Goal: Information Seeking & Learning: Learn about a topic

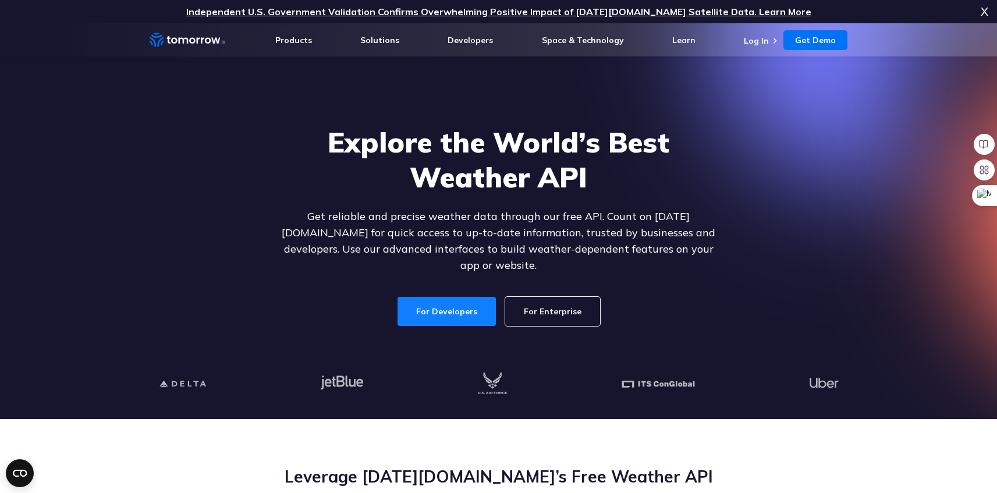
click at [450, 297] on link "For Developers" at bounding box center [447, 311] width 98 height 29
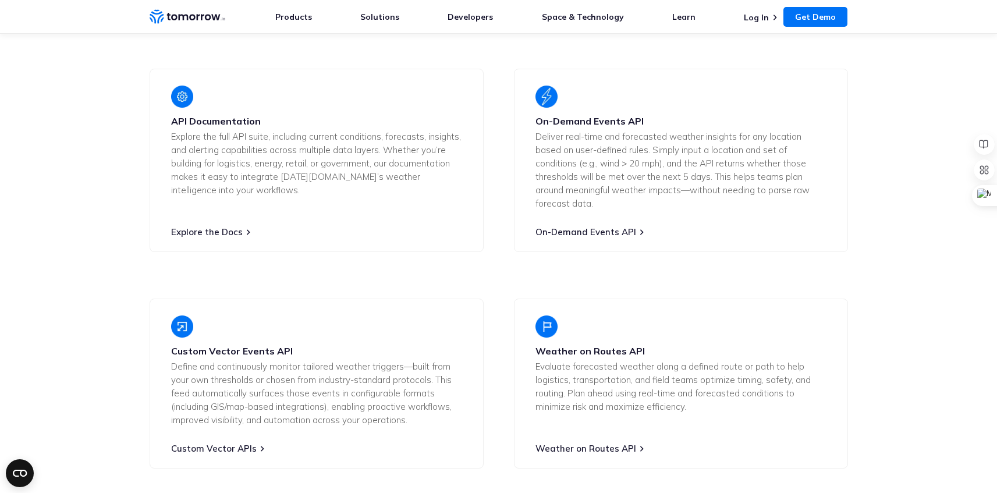
scroll to position [2171, 0]
click at [212, 227] on link "Explore the Docs" at bounding box center [207, 232] width 72 height 11
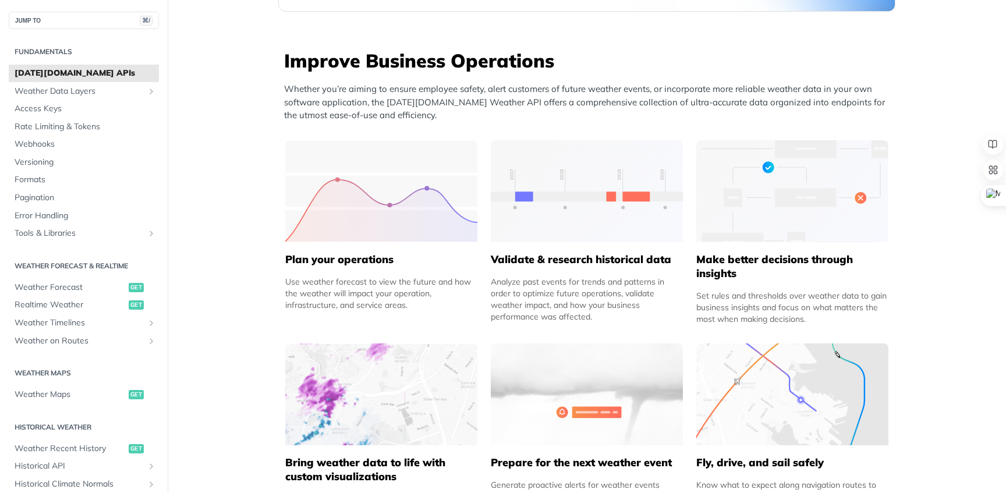
scroll to position [447, 0]
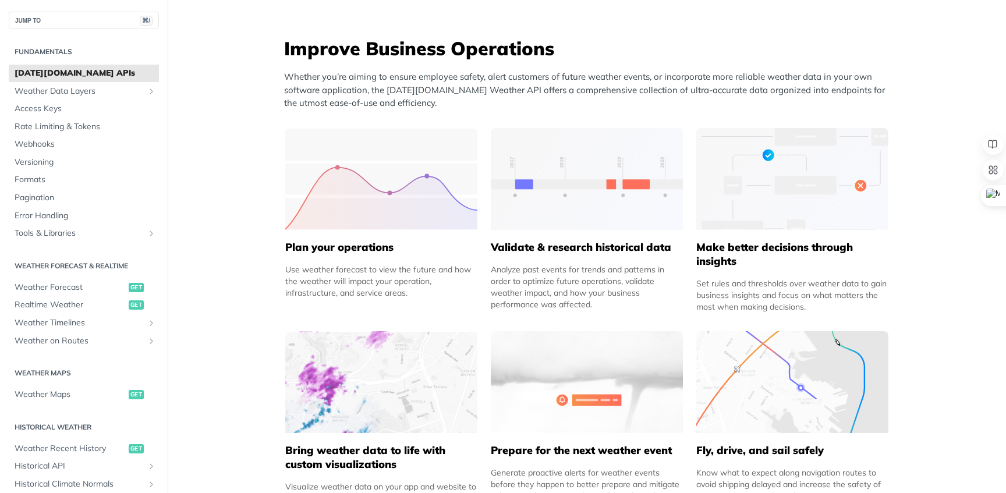
click at [367, 208] on img at bounding box center [381, 179] width 192 height 102
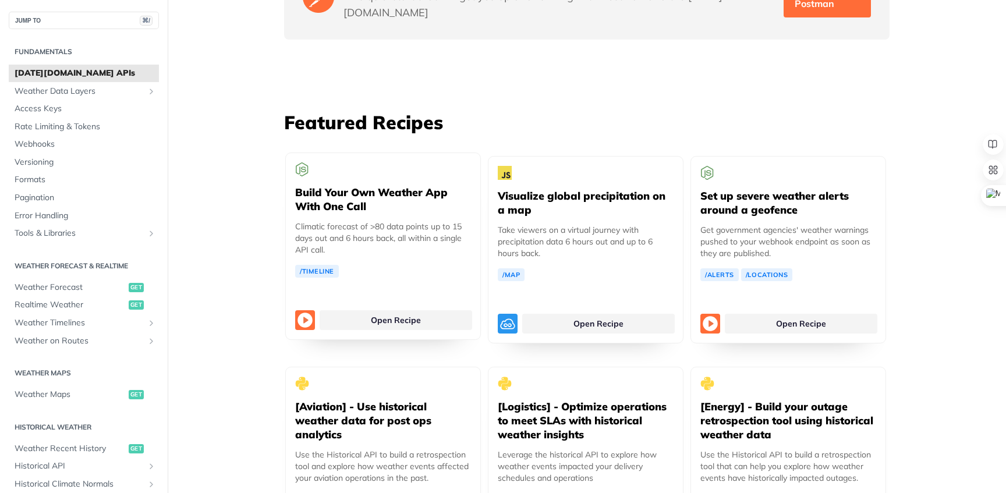
scroll to position [2070, 0]
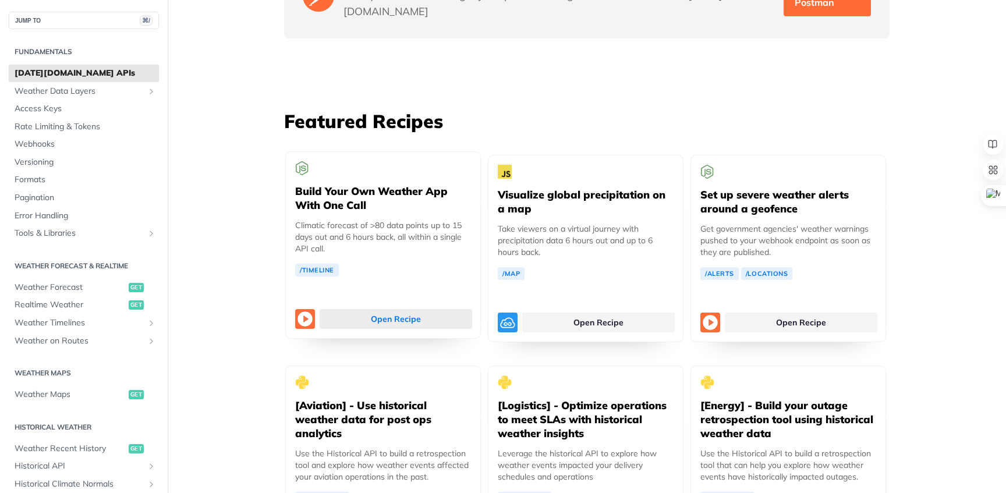
click at [428, 309] on link "Open Recipe" at bounding box center [396, 319] width 152 height 20
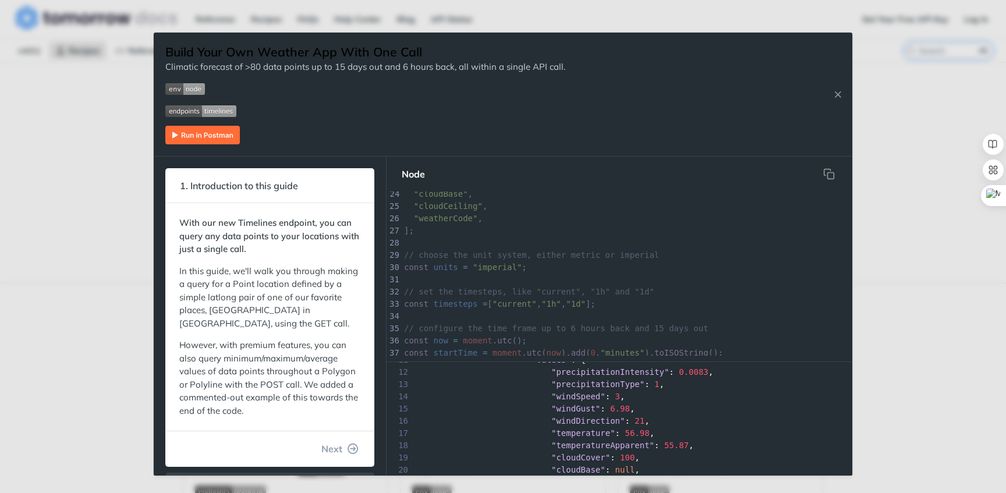
scroll to position [134, 0]
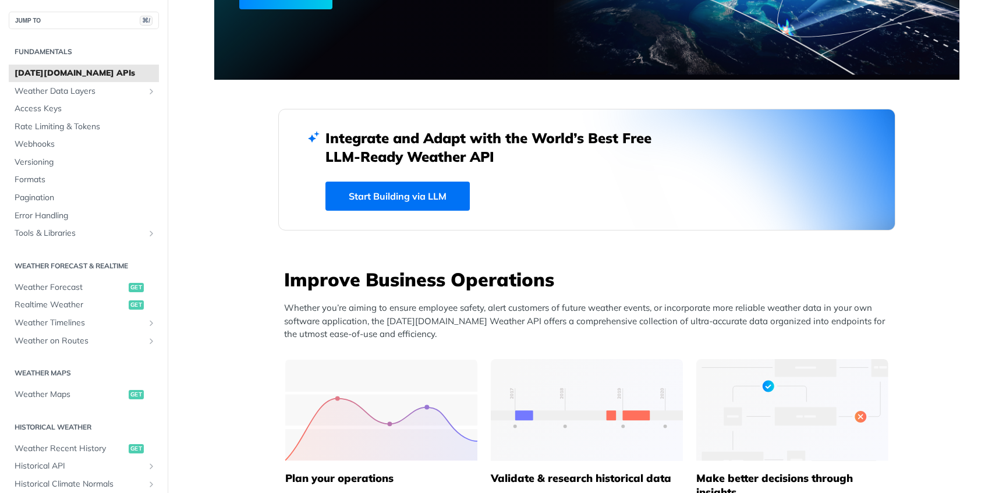
scroll to position [222, 0]
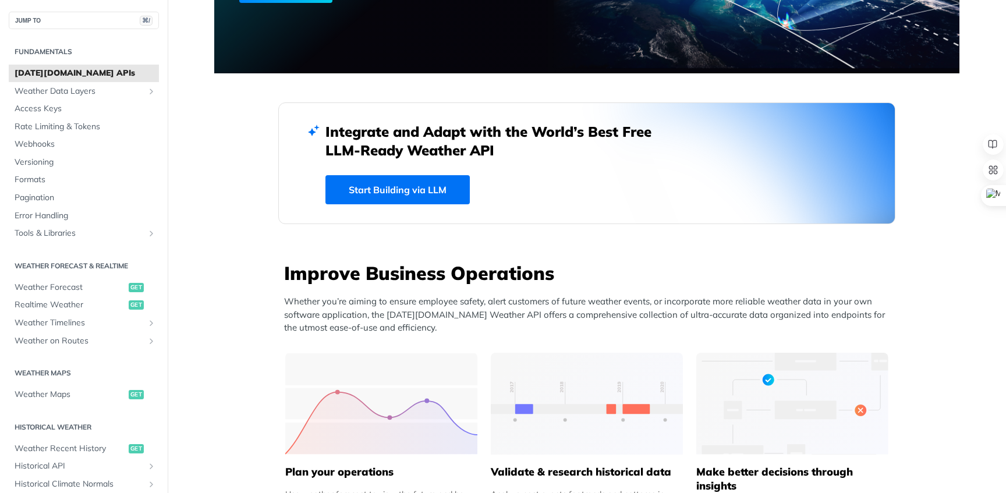
click at [433, 190] on link "Start Building via LLM" at bounding box center [397, 189] width 144 height 29
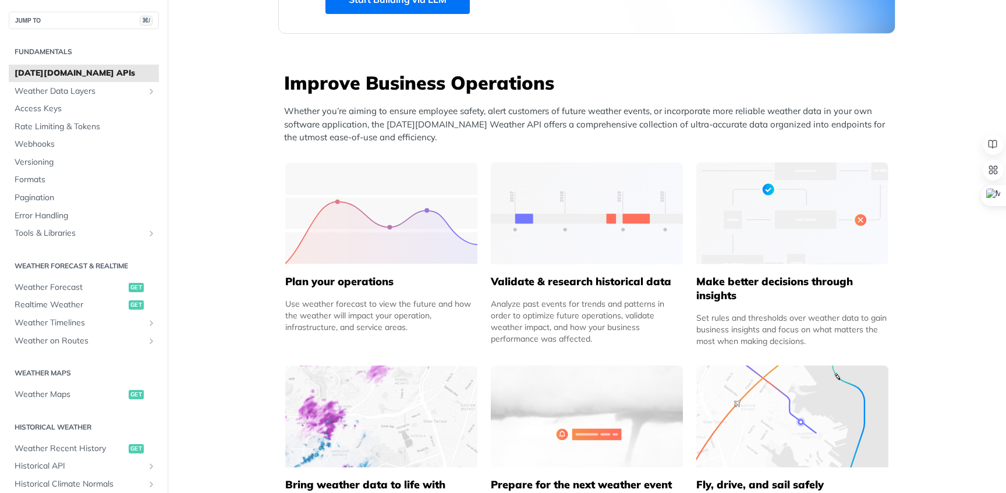
scroll to position [427, 0]
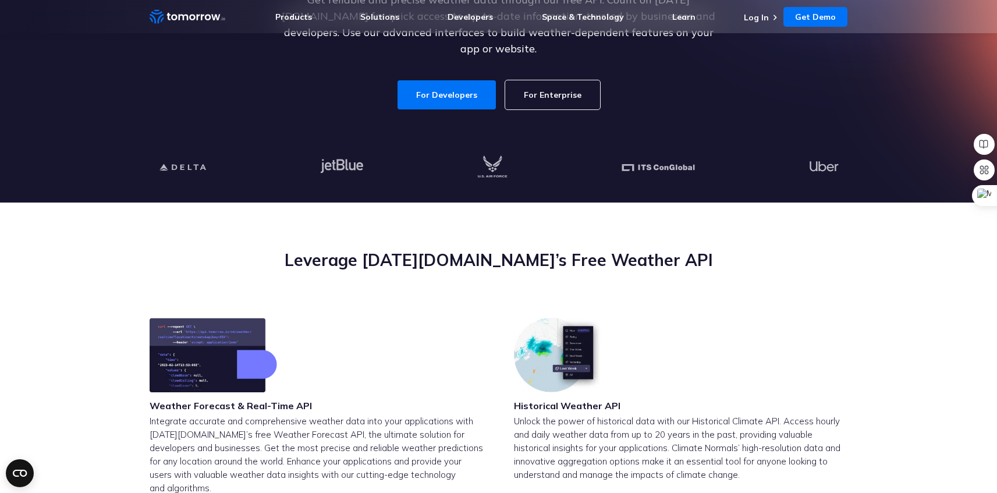
scroll to position [867, 0]
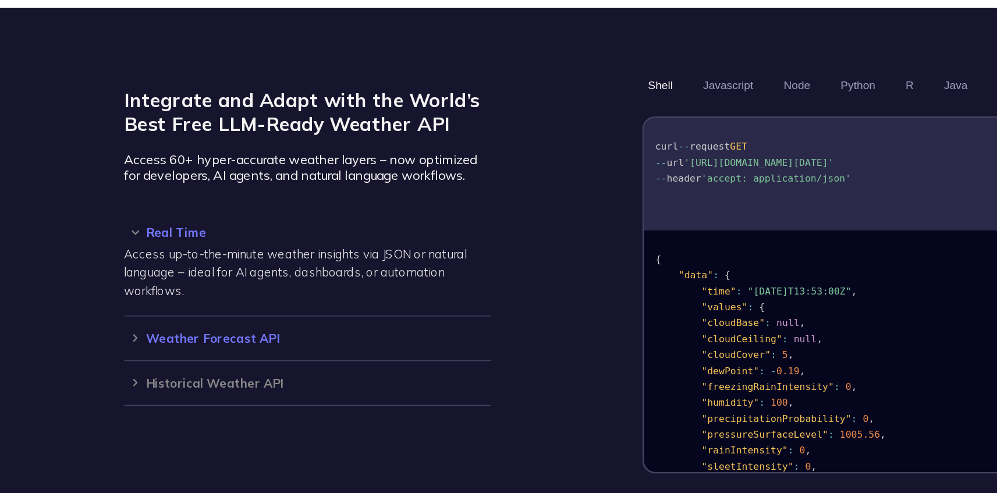
click at [179, 375] on h3 "Weather Forecast API" at bounding box center [284, 379] width 268 height 9
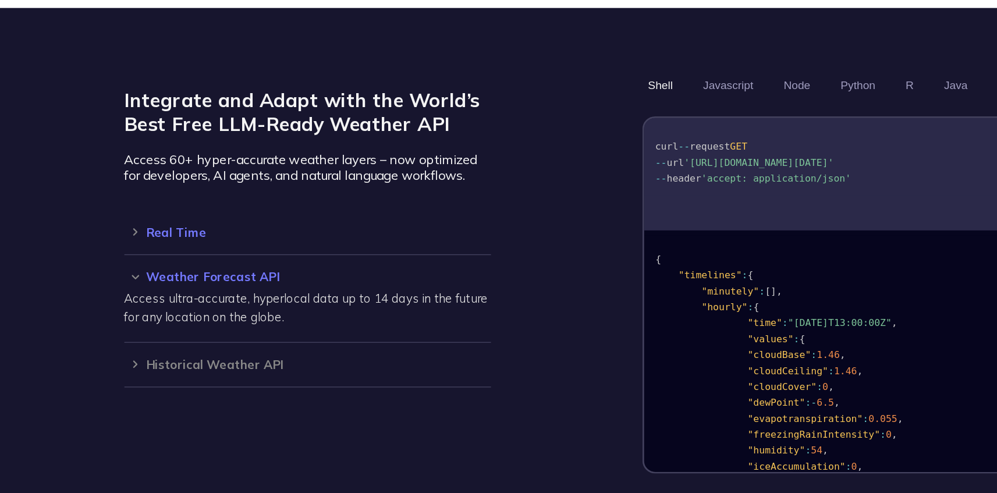
click at [212, 295] on div "Real Time Access up-to-the-minute weather insights via JSON or natural language…" at bounding box center [284, 302] width 268 height 33
click at [200, 297] on h3 "Real Time" at bounding box center [284, 301] width 268 height 9
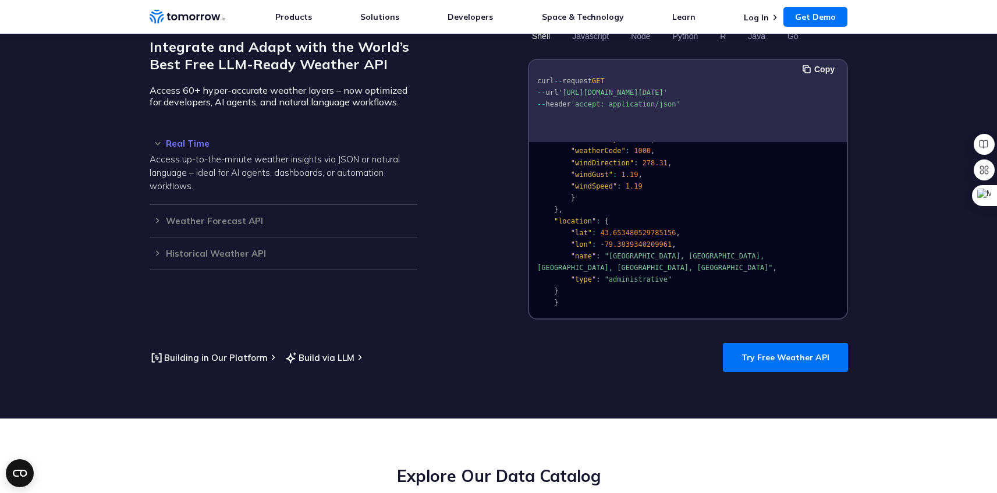
scroll to position [1034, 0]
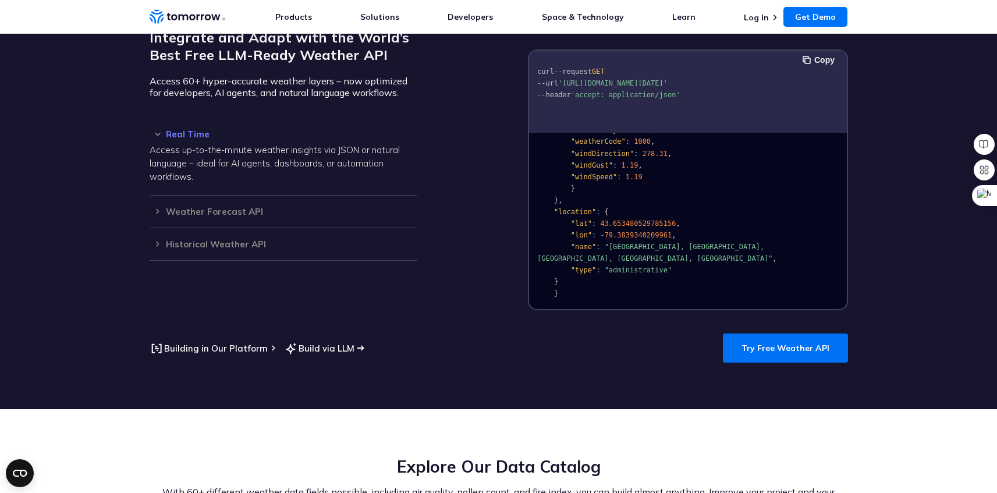
click at [335, 341] on link "Build via LLM" at bounding box center [319, 348] width 70 height 15
click at [805, 338] on link "Try Free Weather API" at bounding box center [785, 347] width 125 height 29
